Goal: Transaction & Acquisition: Purchase product/service

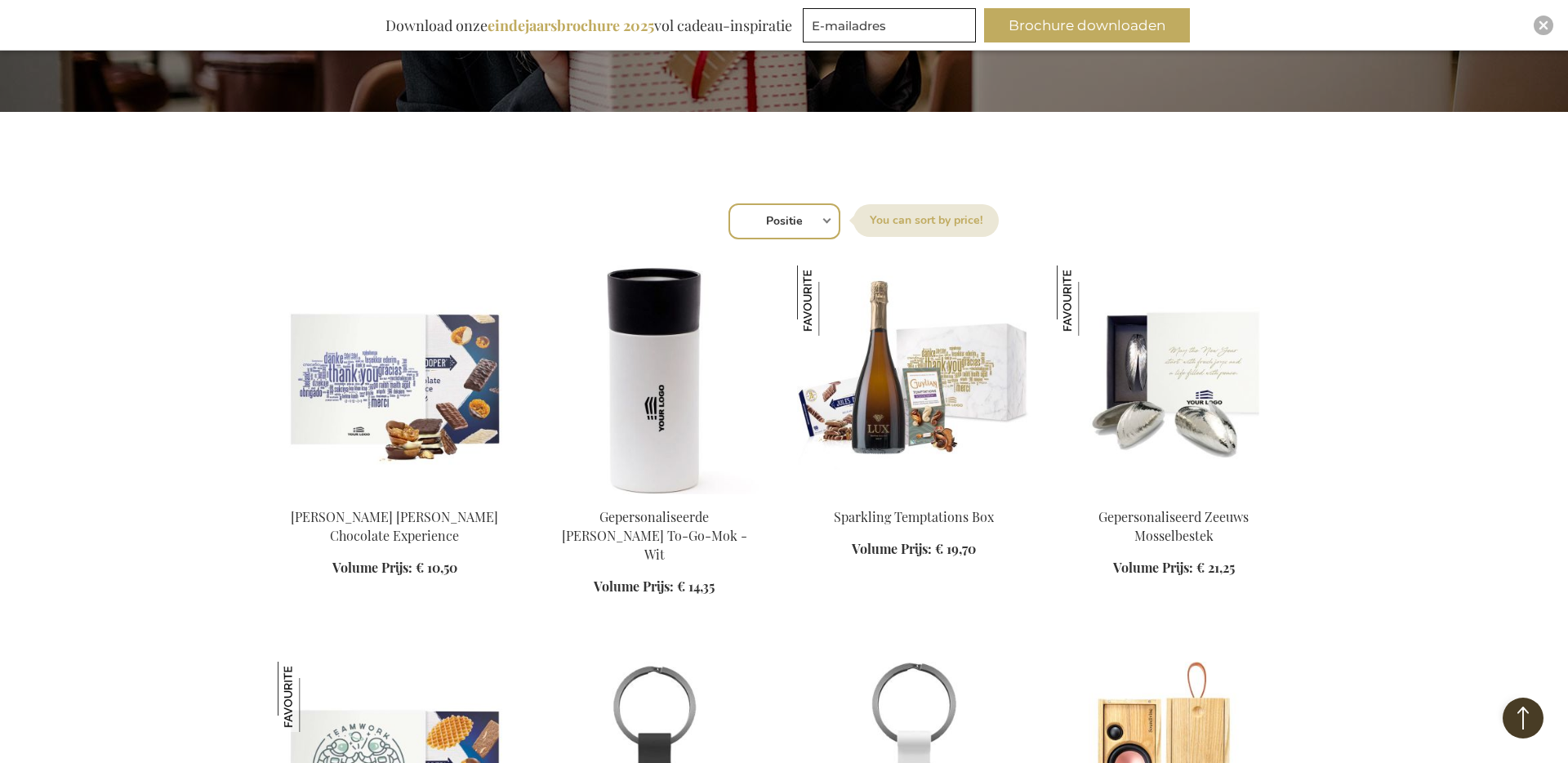
click at [795, 217] on select "Positie Best Sellers Meest bekeken Nieuw Biggest Saving Price: low to high Pric…" at bounding box center [784, 222] width 112 height 36
select select "new"
click at [728, 204] on select "Positie Best Sellers Meest bekeken Nieuw Biggest Saving Price: low to high Pric…" at bounding box center [784, 222] width 112 height 36
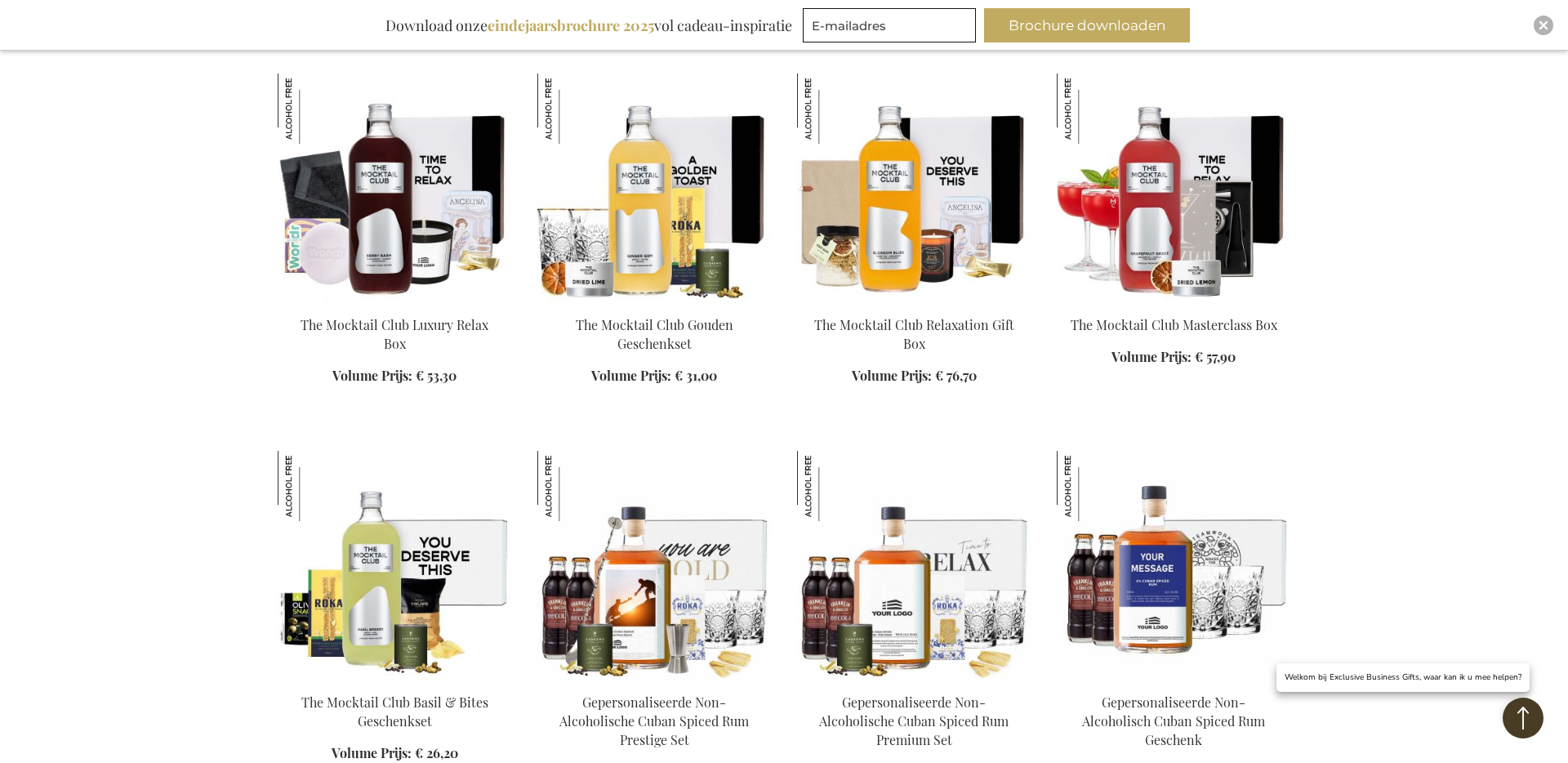
scroll to position [637, 0]
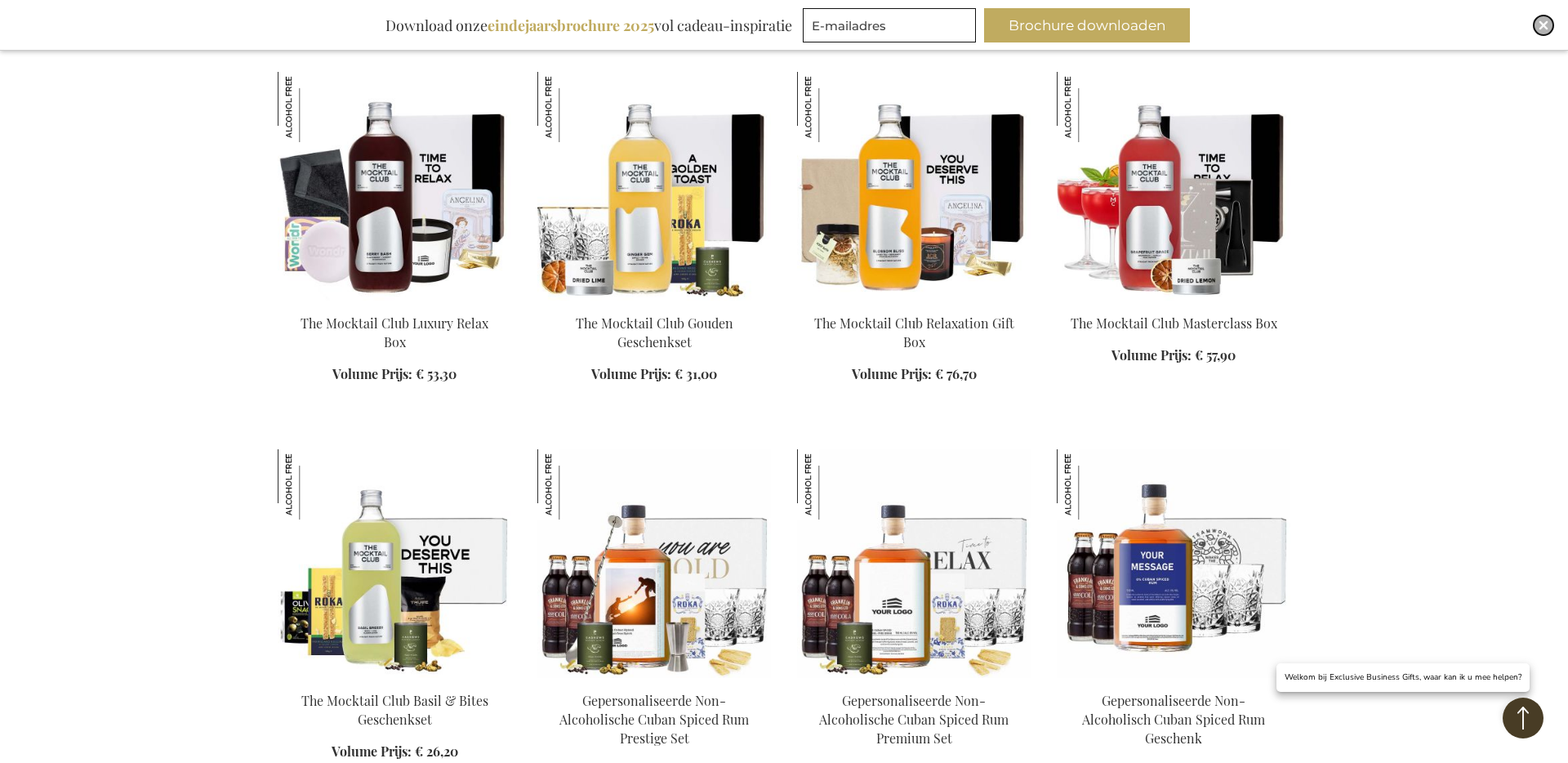
click at [1544, 27] on img "Close" at bounding box center [1544, 25] width 10 height 10
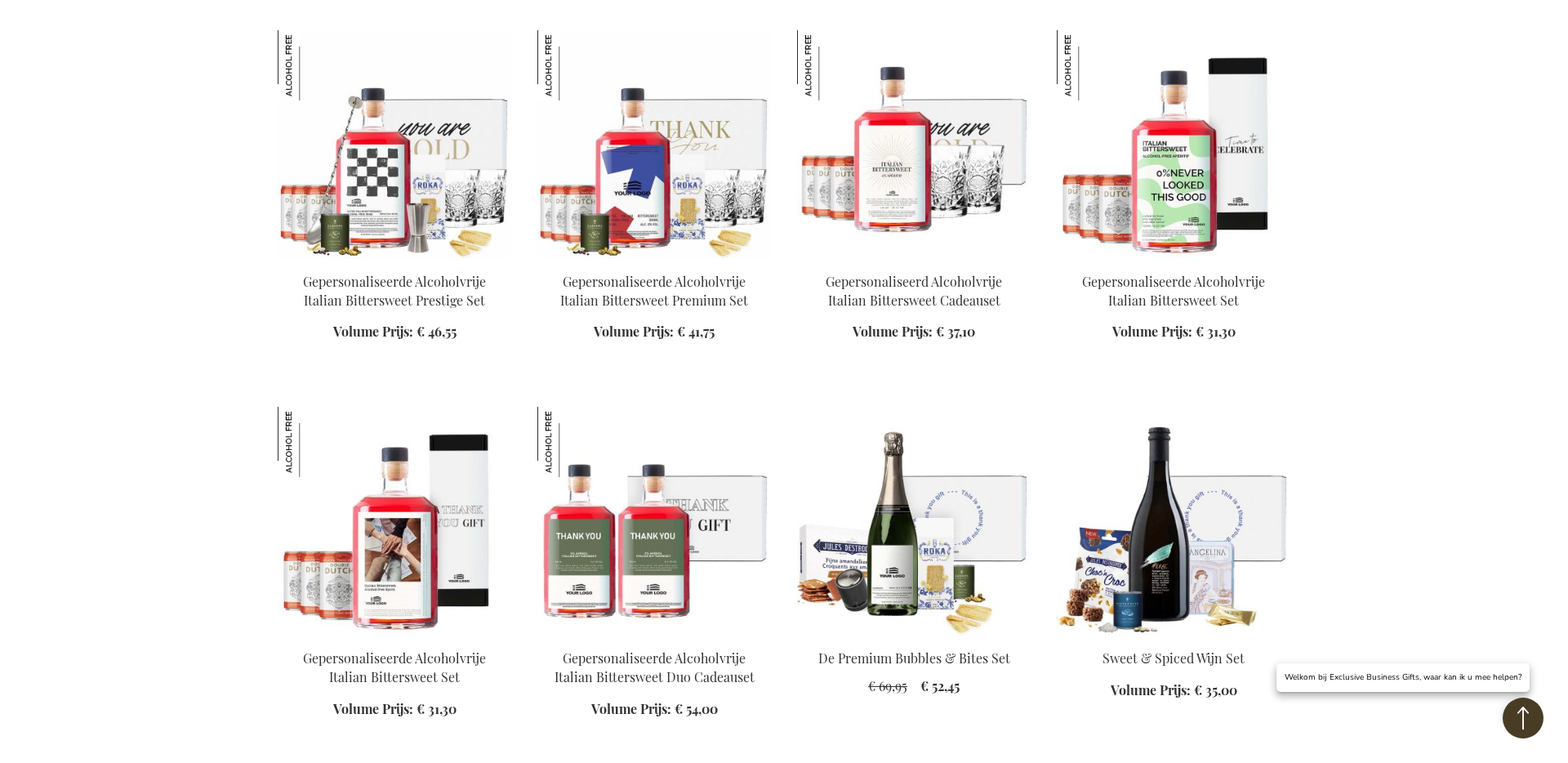
scroll to position [2911, 0]
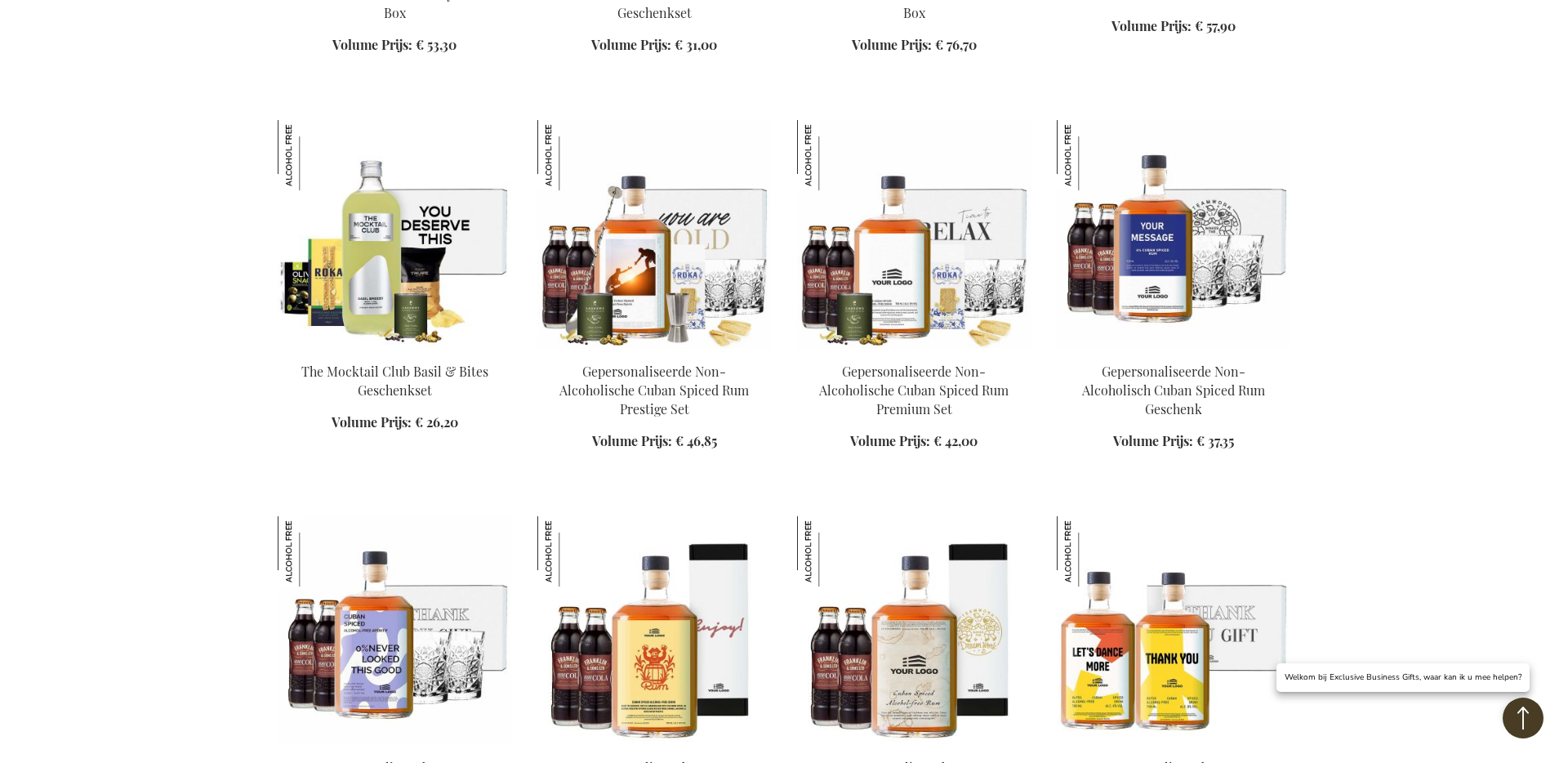
scroll to position [960, 0]
